Goal: Task Accomplishment & Management: Manage account settings

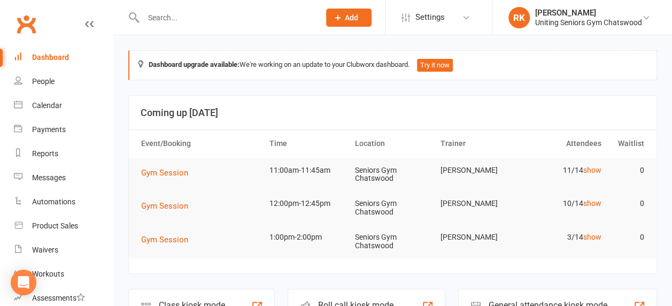
click at [189, 19] on input "text" at bounding box center [226, 17] width 172 height 15
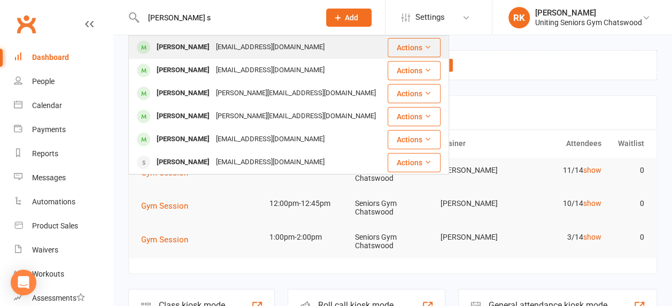
type input "[PERSON_NAME] s"
click at [192, 43] on div "[PERSON_NAME]" at bounding box center [182, 48] width 59 height 16
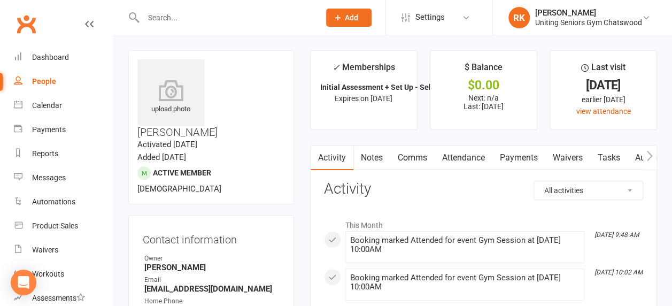
click at [638, 155] on link "Automations" at bounding box center [660, 157] width 64 height 25
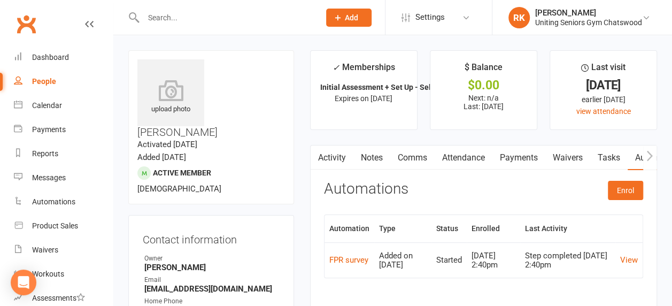
click at [651, 153] on icon "button" at bounding box center [650, 155] width 6 height 10
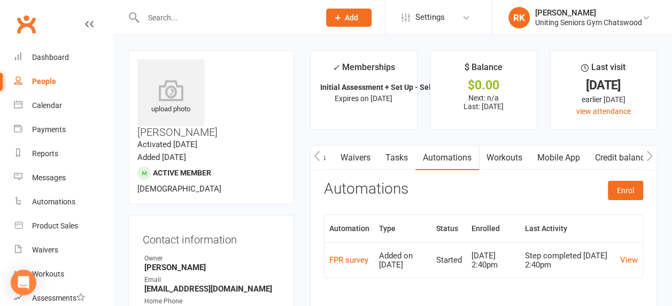
click at [551, 157] on link "Mobile App" at bounding box center [559, 157] width 58 height 25
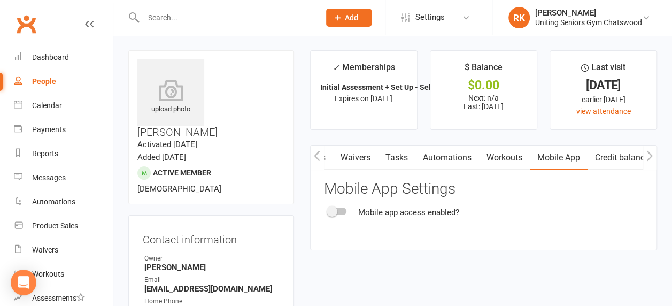
click at [342, 207] on div at bounding box center [337, 210] width 18 height 7
click at [328, 210] on input "checkbox" at bounding box center [328, 210] width 0 height 0
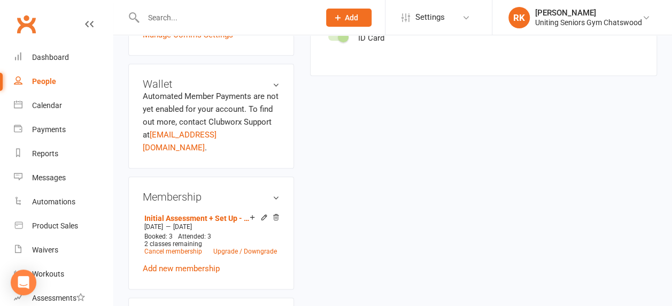
scroll to position [481, 0]
click at [165, 247] on link "Cancel membership" at bounding box center [173, 250] width 58 height 7
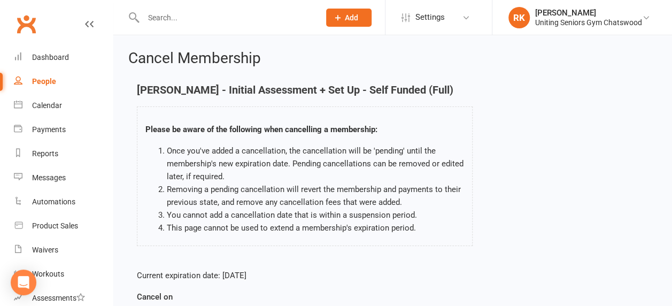
scroll to position [168, 0]
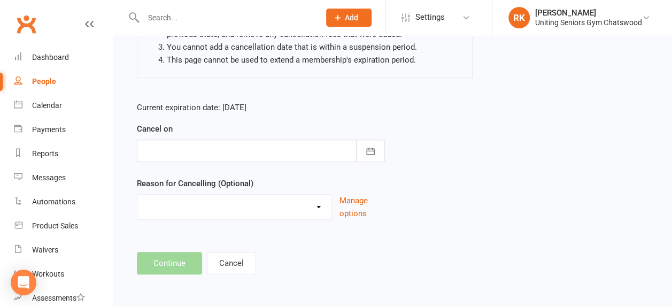
click at [220, 151] on div at bounding box center [261, 151] width 248 height 22
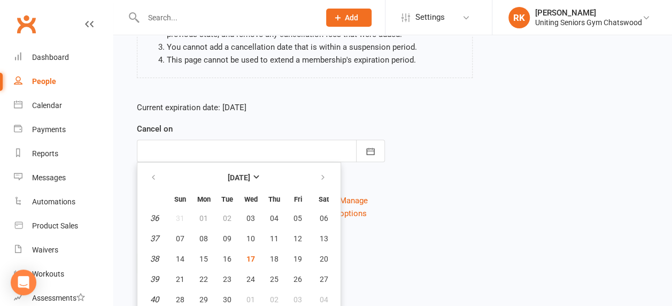
scroll to position [191, 0]
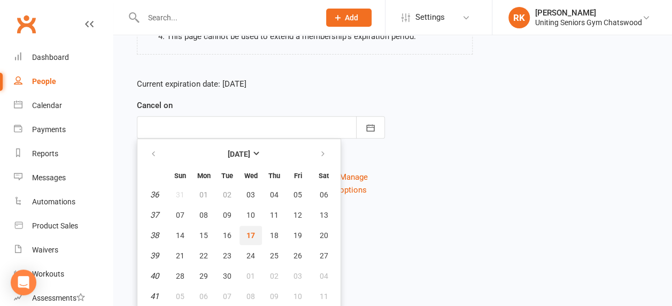
click at [246, 231] on span "17" at bounding box center [250, 235] width 9 height 9
type input "[DATE]"
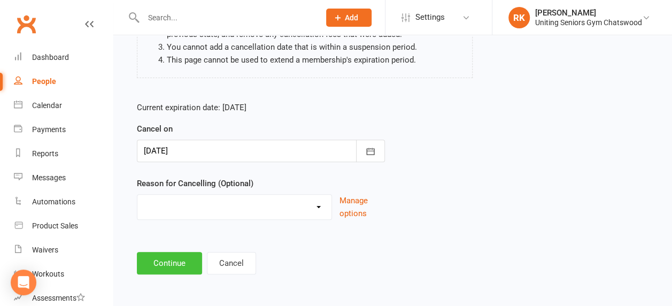
click at [161, 264] on button "Continue" at bounding box center [169, 263] width 65 height 22
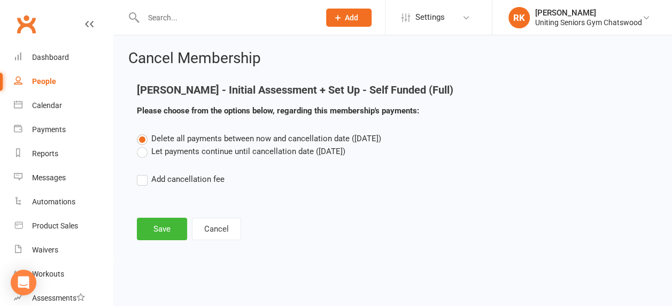
scroll to position [0, 0]
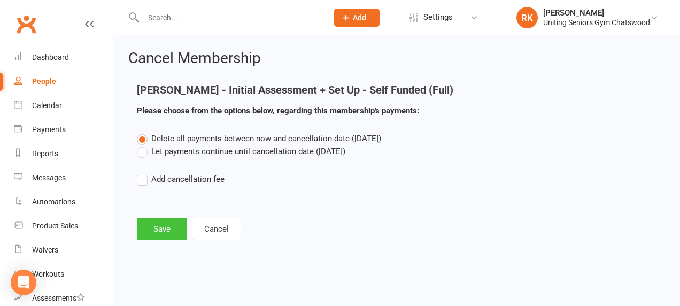
click at [171, 227] on button "Save" at bounding box center [162, 229] width 50 height 22
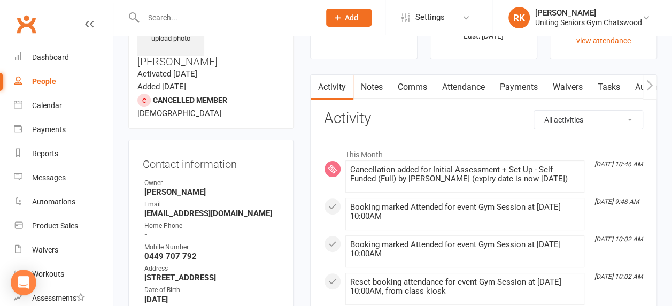
scroll to position [70, 0]
click at [653, 83] on icon "button" at bounding box center [649, 85] width 6 height 11
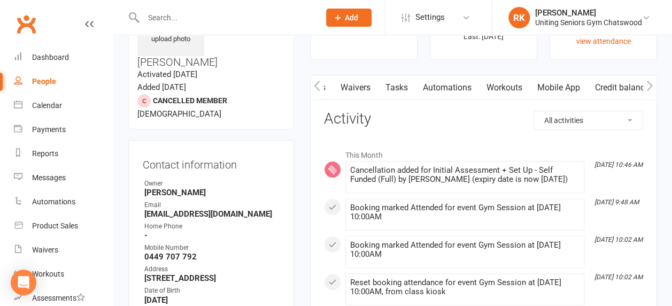
click at [559, 84] on link "Mobile App" at bounding box center [559, 87] width 58 height 25
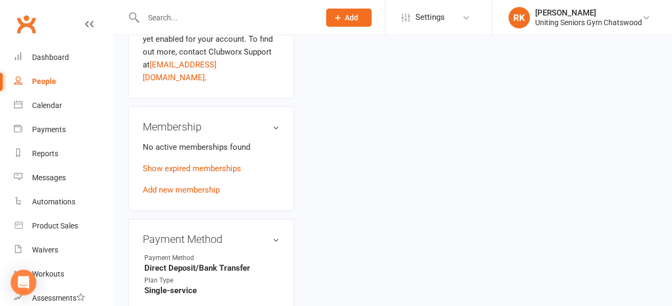
scroll to position [546, 0]
click at [43, 104] on div "Calendar" at bounding box center [47, 105] width 30 height 9
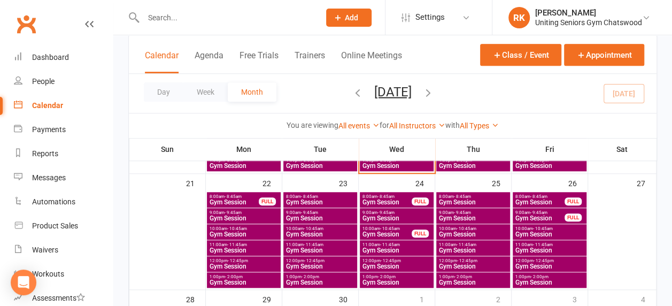
scroll to position [405, 0]
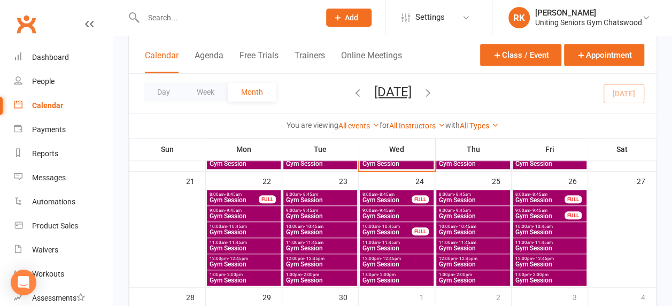
click at [238, 229] on span "Gym Session" at bounding box center [243, 232] width 69 height 6
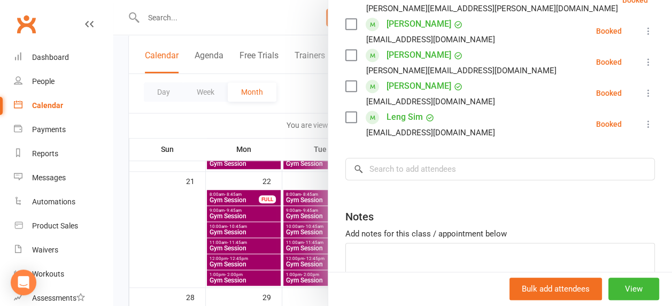
scroll to position [401, 0]
click at [216, 122] on div at bounding box center [392, 153] width 559 height 306
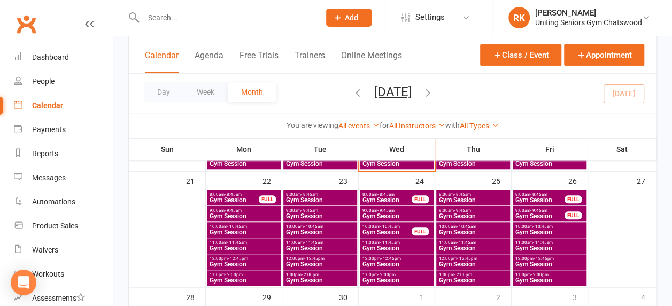
click at [403, 230] on span "Gym Session" at bounding box center [387, 232] width 50 height 6
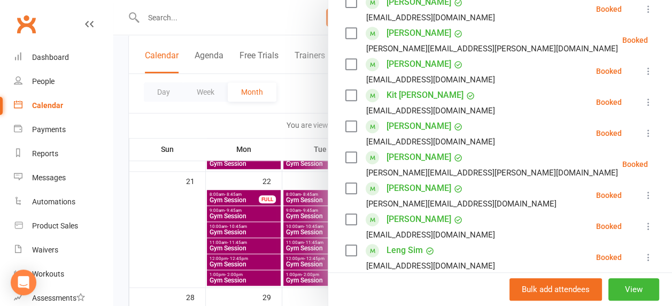
scroll to position [235, 0]
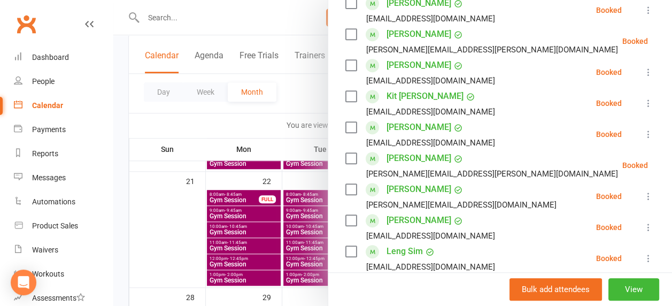
click at [266, 126] on div at bounding box center [392, 153] width 559 height 306
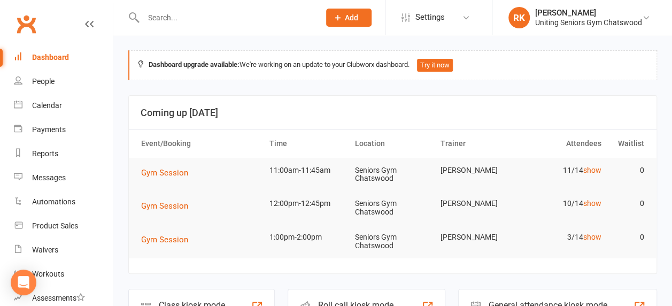
click at [218, 17] on input "text" at bounding box center [226, 17] width 172 height 15
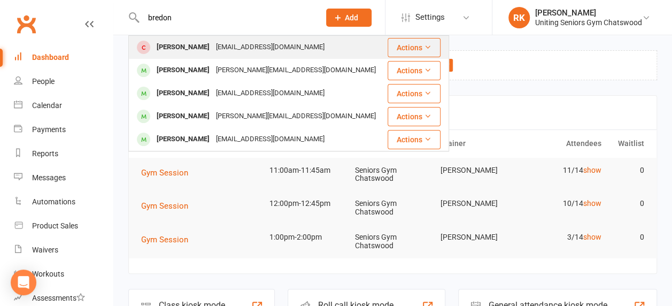
type input "bredon"
click at [228, 48] on div "[EMAIL_ADDRESS][DOMAIN_NAME]" at bounding box center [270, 48] width 115 height 16
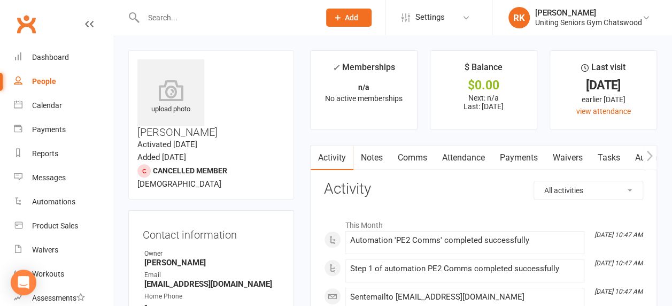
click at [167, 20] on input "text" at bounding box center [226, 17] width 172 height 15
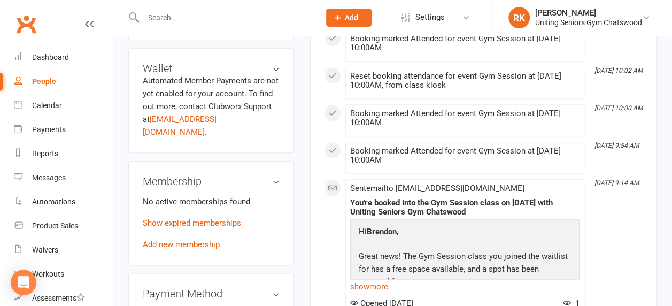
scroll to position [501, 0]
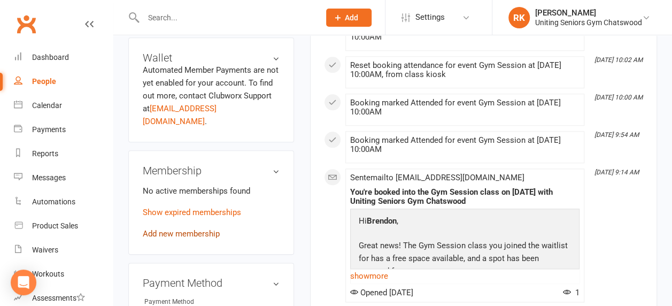
click at [184, 229] on link "Add new membership" at bounding box center [181, 234] width 77 height 10
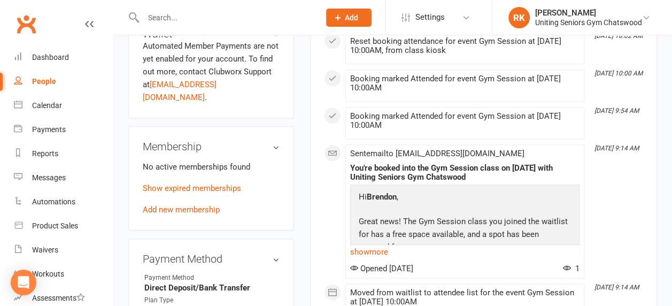
scroll to position [584, 0]
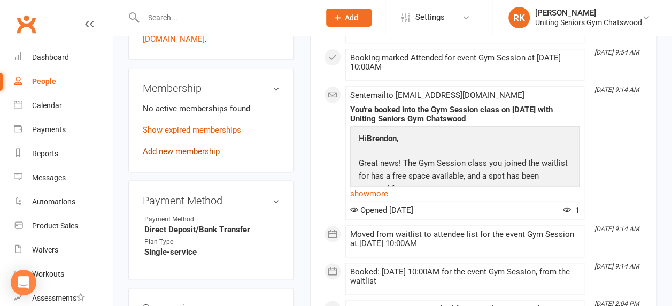
click at [189, 146] on link "Add new membership" at bounding box center [181, 151] width 77 height 10
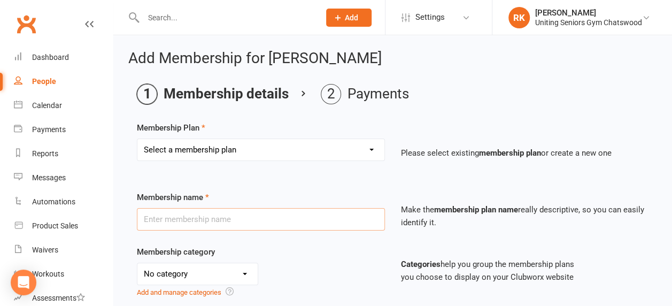
click at [273, 224] on input "text" at bounding box center [261, 219] width 248 height 22
click at [318, 149] on select "Select a membership plan Create new Membership Plan Initial Assessment + Set Up…" at bounding box center [260, 149] width 247 height 21
select select "8"
click at [137, 139] on select "Select a membership plan Create new Membership Plan Initial Assessment + Set Up…" at bounding box center [260, 149] width 247 height 21
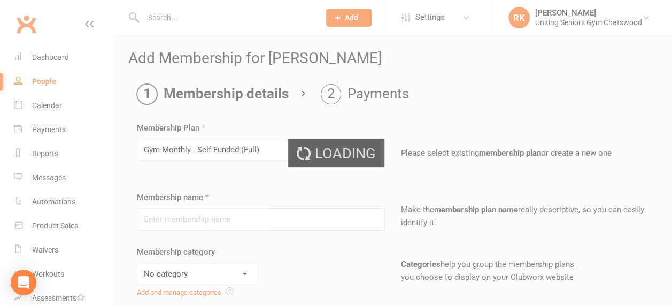
type input "Gym Monthly - Self Funded (Full)"
select select "3"
type input "0"
type input "1"
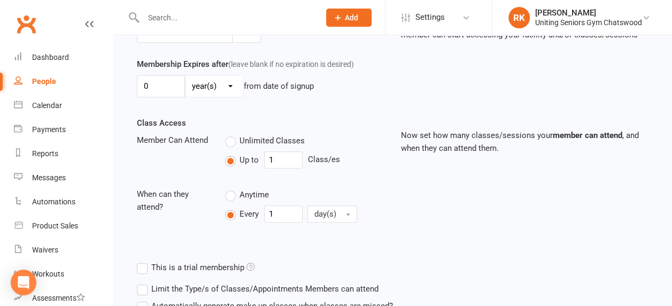
scroll to position [398, 0]
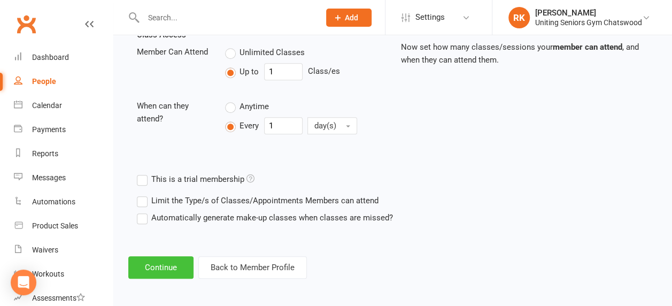
click at [161, 265] on button "Continue" at bounding box center [160, 267] width 65 height 22
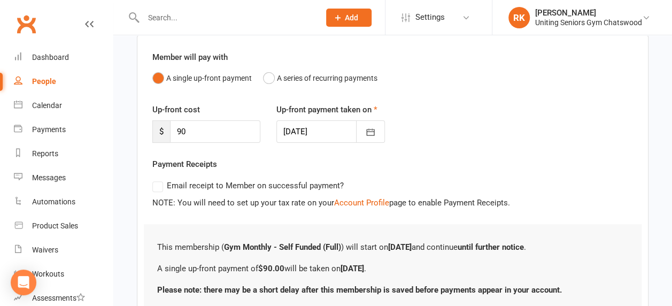
scroll to position [170, 0]
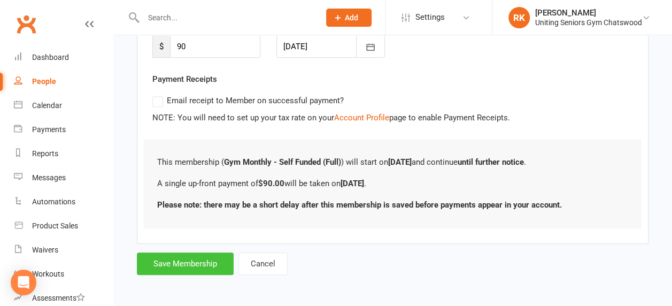
click at [198, 262] on button "Save Membership" at bounding box center [185, 263] width 97 height 22
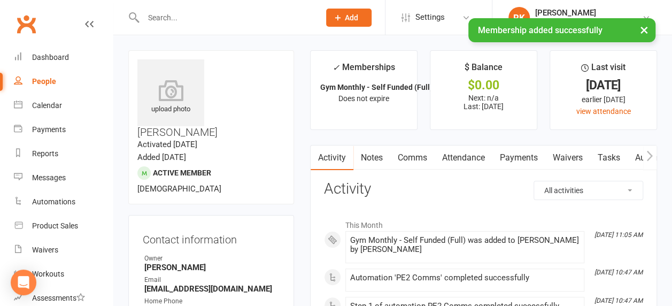
click at [186, 18] on div "× Membership added successfully" at bounding box center [329, 18] width 658 height 0
click at [57, 103] on div "Calendar" at bounding box center [47, 105] width 30 height 9
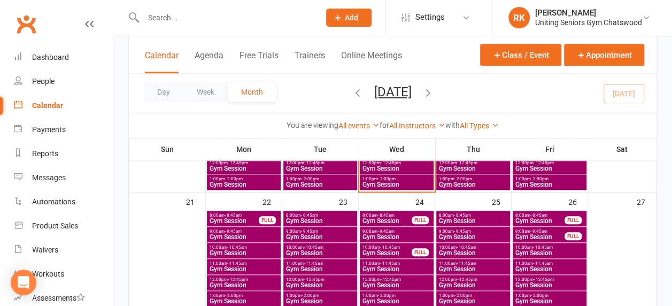
scroll to position [386, 0]
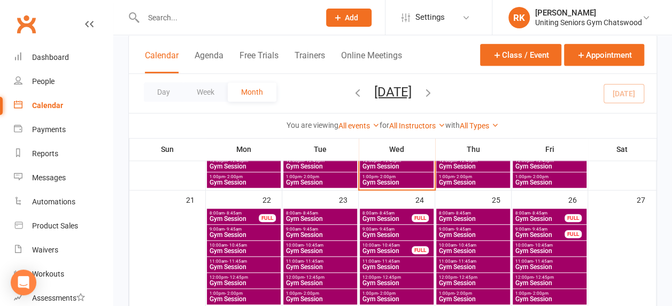
click at [250, 250] on span "Gym Session" at bounding box center [243, 251] width 69 height 6
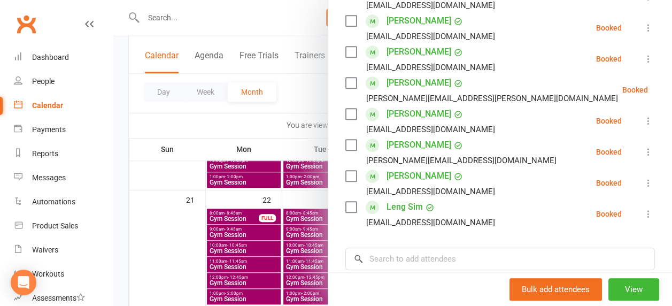
scroll to position [365, 0]
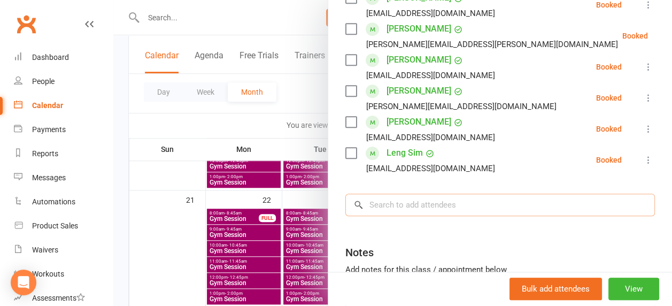
click at [423, 206] on input "search" at bounding box center [500, 205] width 310 height 22
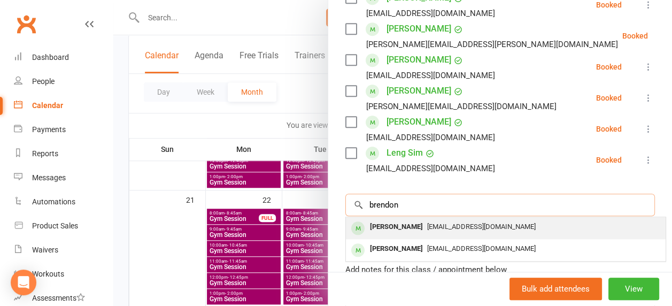
type input "brendon"
click at [443, 229] on span "[EMAIL_ADDRESS][DOMAIN_NAME]" at bounding box center [481, 226] width 109 height 8
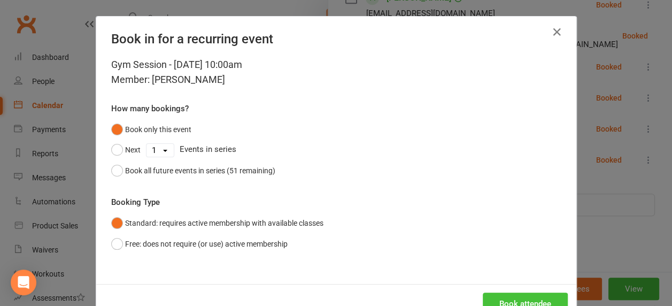
click at [528, 300] on button "Book attendee" at bounding box center [525, 303] width 85 height 22
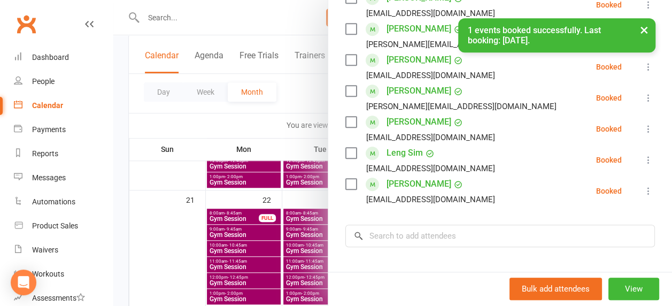
click at [261, 130] on div at bounding box center [392, 153] width 559 height 306
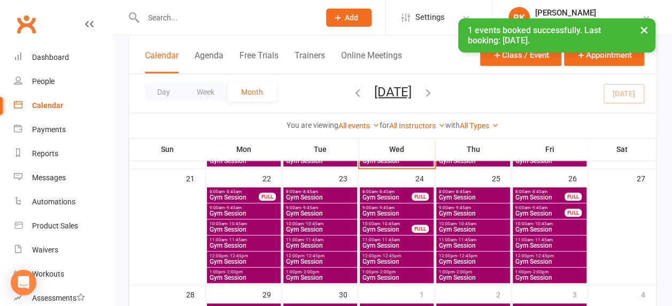
scroll to position [412, 0]
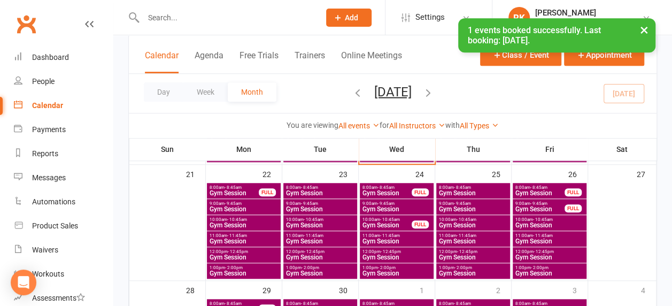
click at [407, 223] on span "Gym Session" at bounding box center [387, 225] width 50 height 6
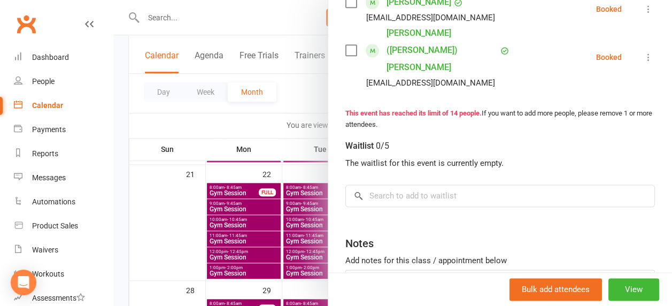
scroll to position [542, 0]
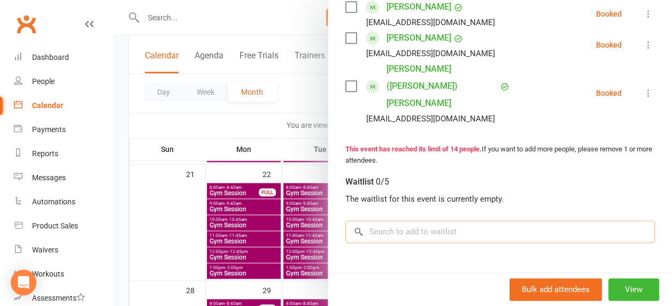
click at [432, 220] on input "search" at bounding box center [500, 231] width 310 height 22
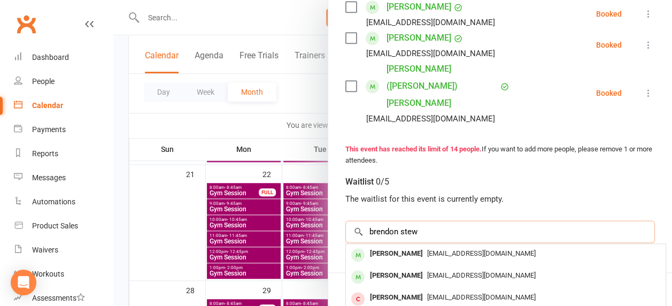
type input "brendon stew"
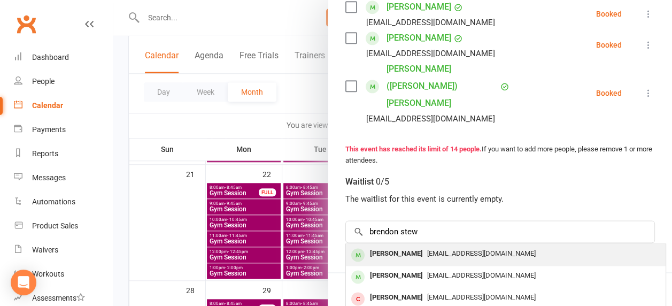
click at [441, 249] on span "[EMAIL_ADDRESS][DOMAIN_NAME]" at bounding box center [481, 253] width 109 height 8
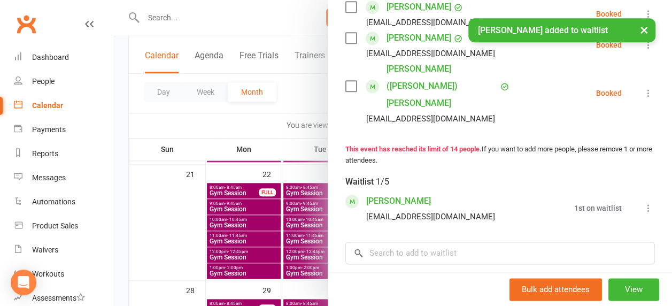
scroll to position [555, 0]
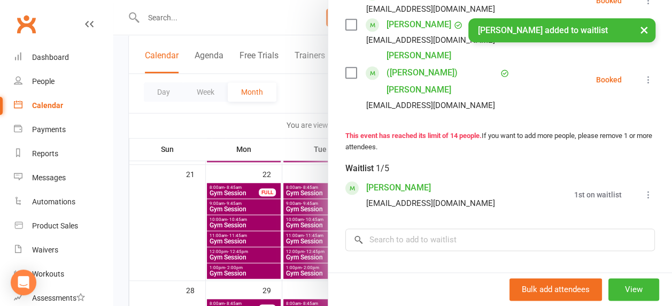
click at [243, 121] on div at bounding box center [392, 153] width 559 height 306
